Goal: Task Accomplishment & Management: Use online tool/utility

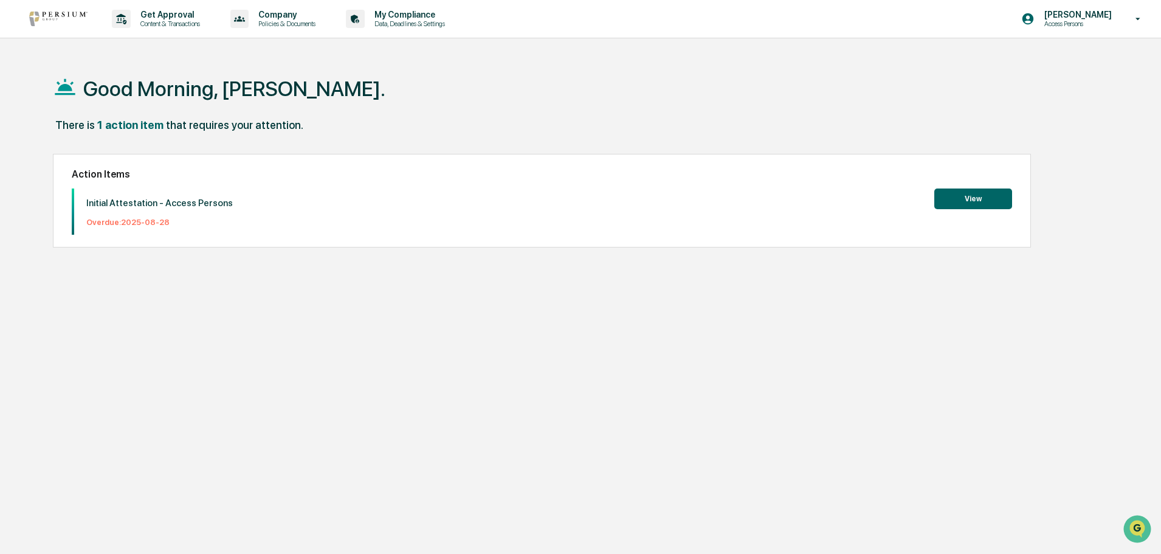
click at [954, 196] on button "View" at bounding box center [973, 198] width 78 height 21
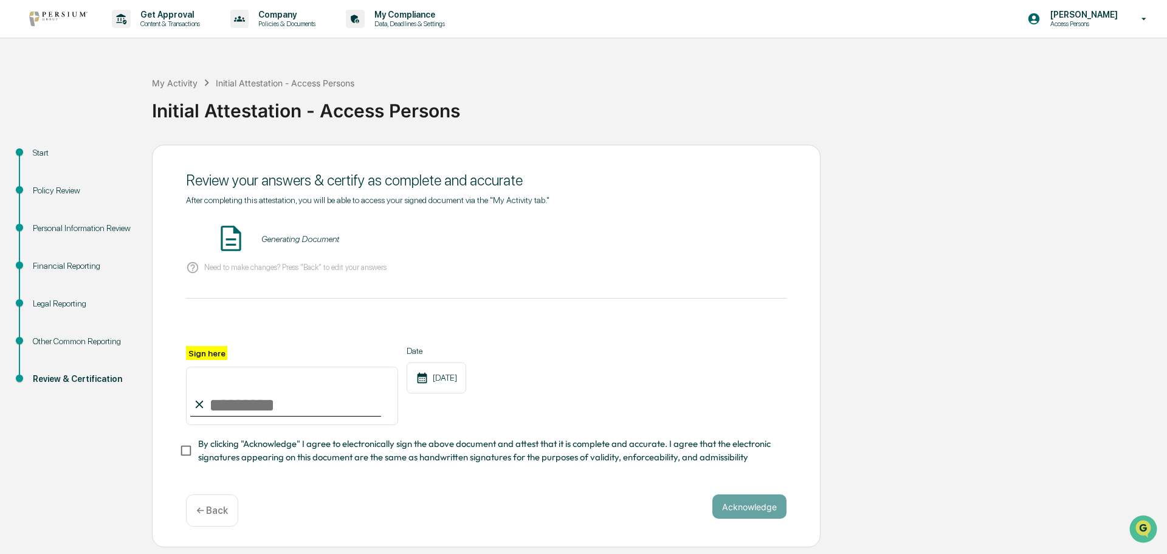
click at [297, 241] on div "Generating Document" at bounding box center [300, 239] width 78 height 10
click at [721, 240] on button "VIEW" at bounding box center [717, 239] width 79 height 21
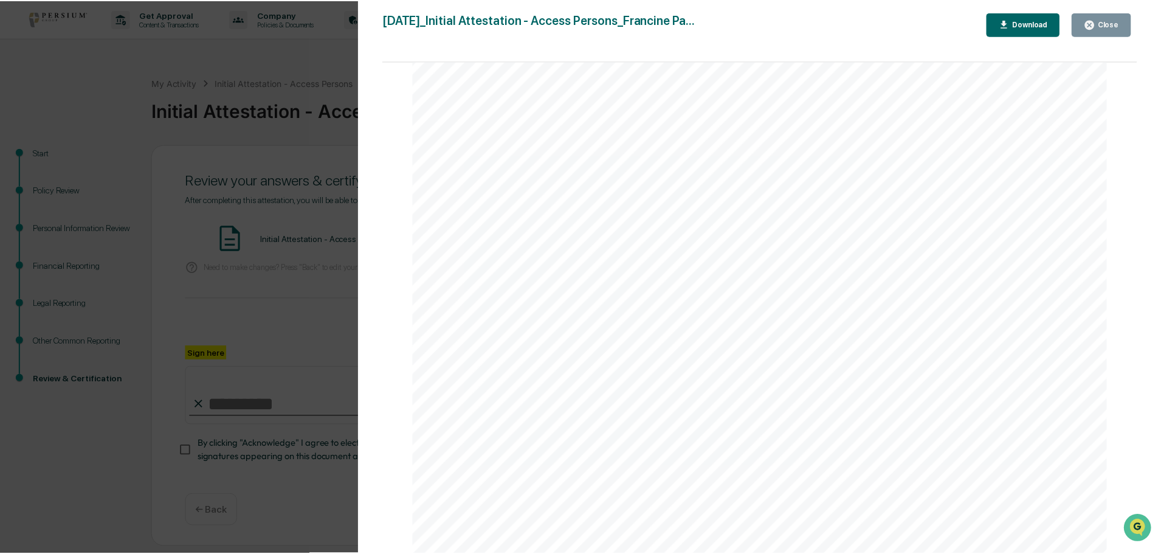
scroll to position [51444, 0]
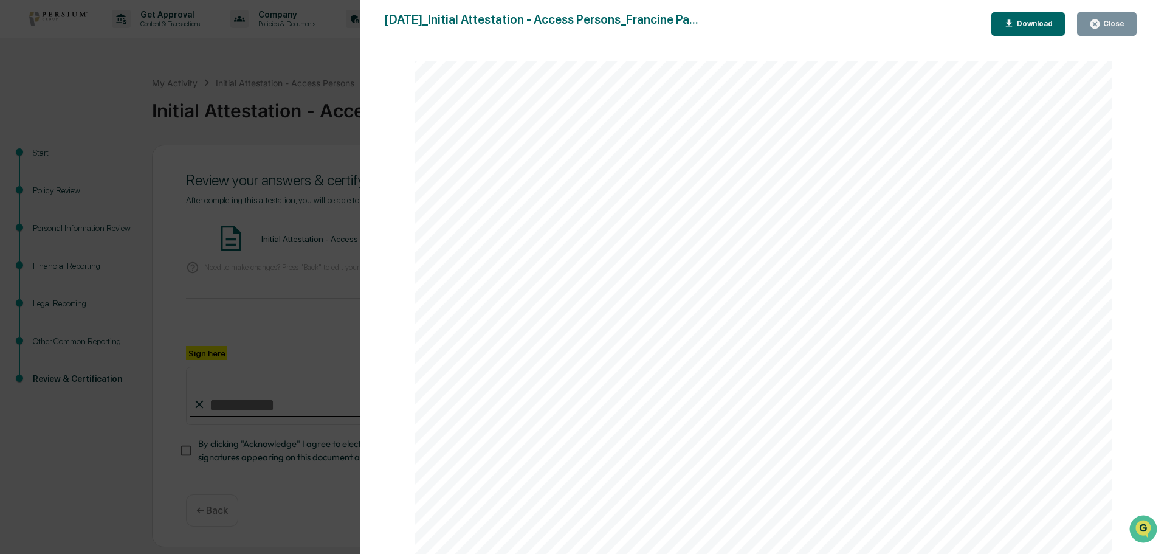
drag, startPoint x: 1114, startPoint y: 30, endPoint x: 1082, endPoint y: 39, distance: 33.5
click at [1114, 30] on button "Close" at bounding box center [1107, 24] width 60 height 24
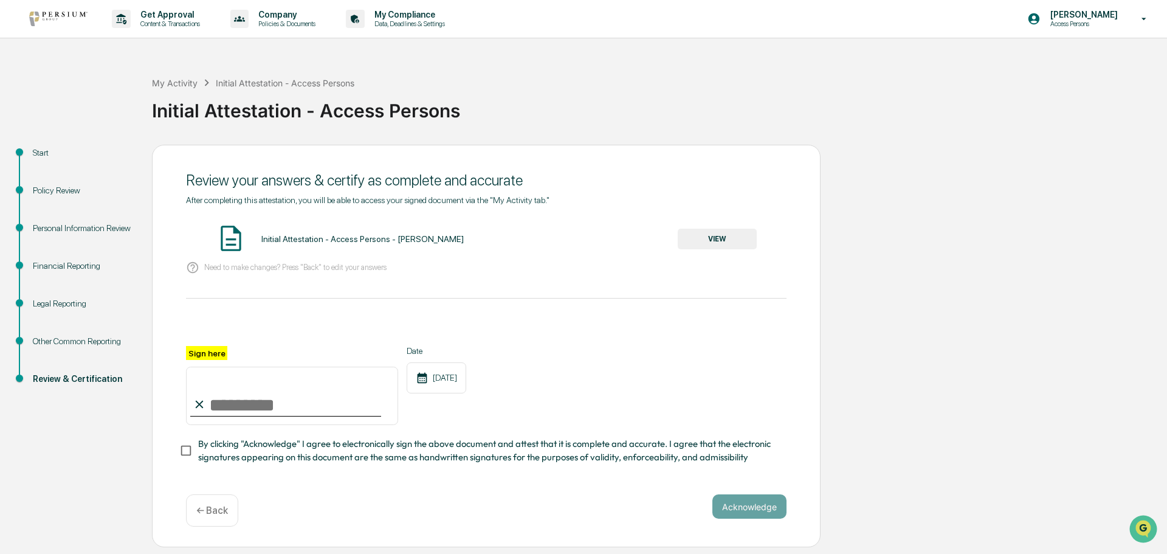
click at [213, 404] on input "Sign here" at bounding box center [292, 396] width 212 height 58
type input "**********"
click at [750, 515] on button "Acknowledge" at bounding box center [749, 506] width 74 height 24
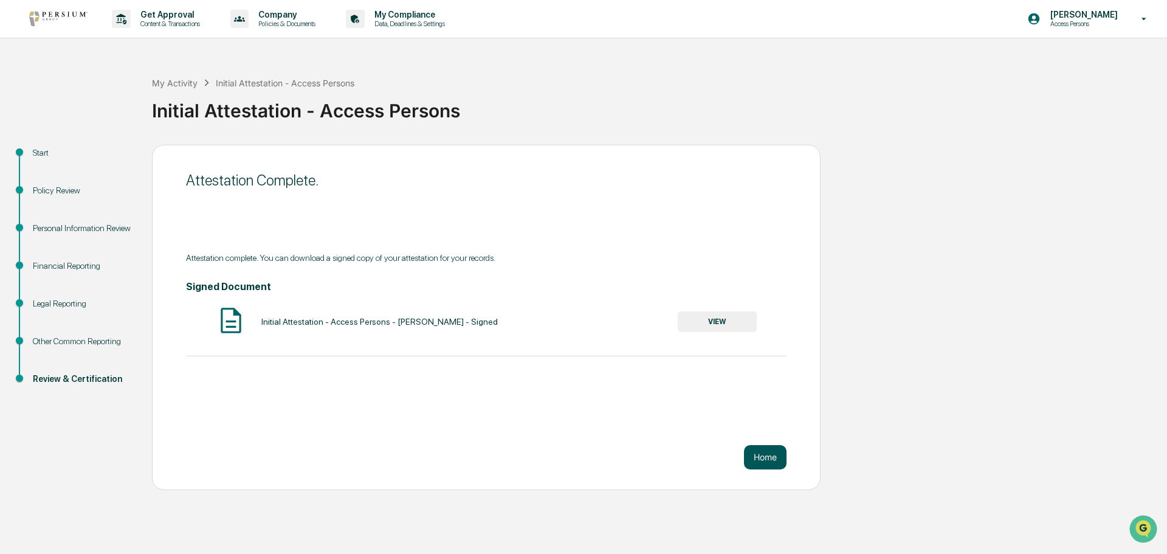
click at [765, 454] on button "Home" at bounding box center [765, 457] width 43 height 24
